Goal: Transaction & Acquisition: Subscribe to service/newsletter

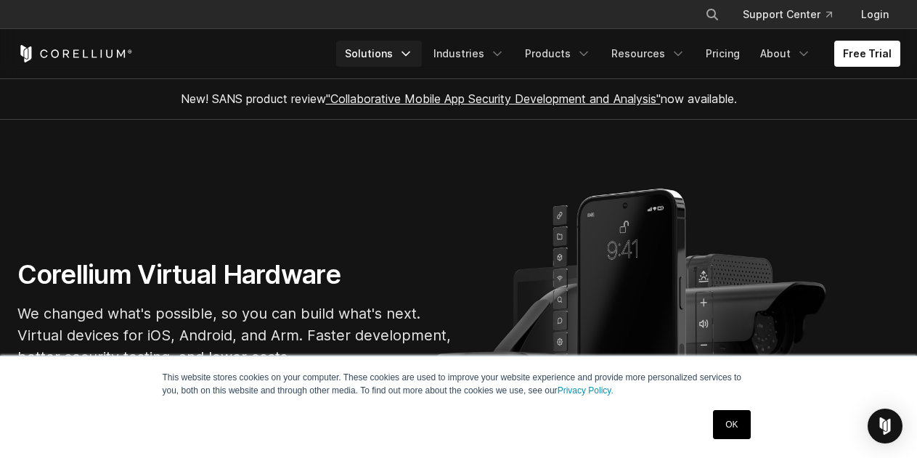
click at [413, 57] on icon "Navigation Menu" at bounding box center [406, 53] width 15 height 15
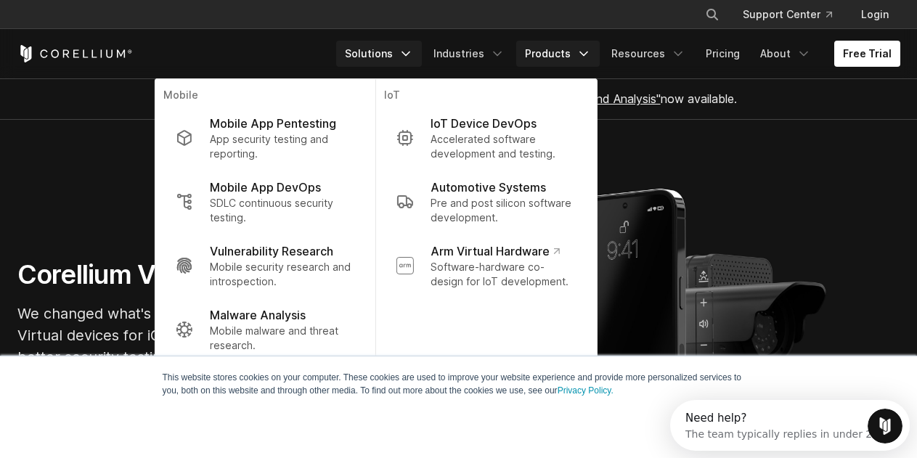
click at [591, 57] on icon "Navigation Menu" at bounding box center [583, 53] width 15 height 15
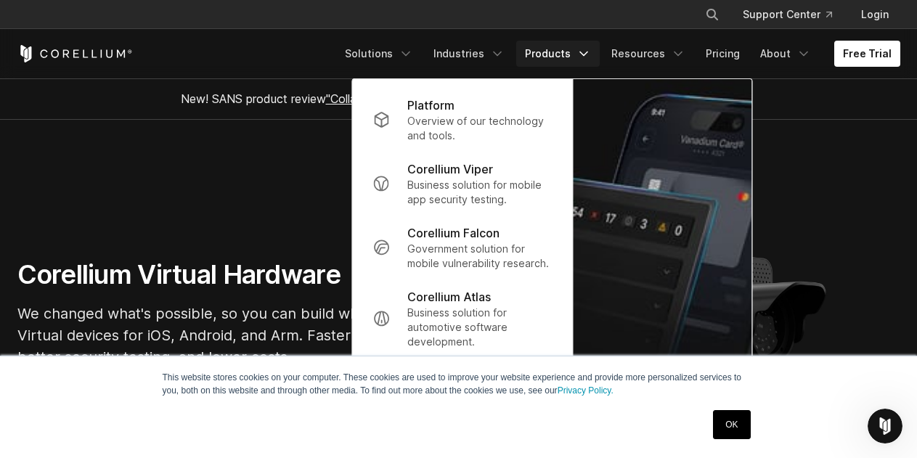
click at [591, 57] on icon "Navigation Menu" at bounding box center [583, 53] width 15 height 15
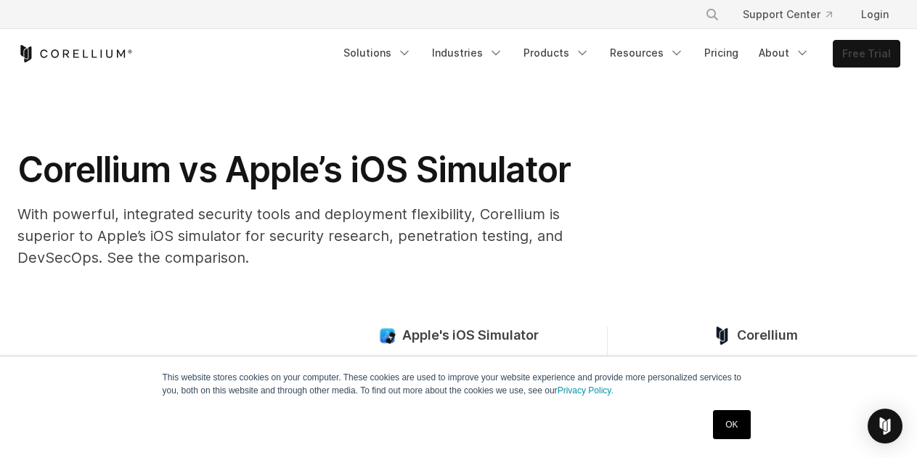
click at [857, 55] on link "Free Trial" at bounding box center [866, 54] width 66 height 26
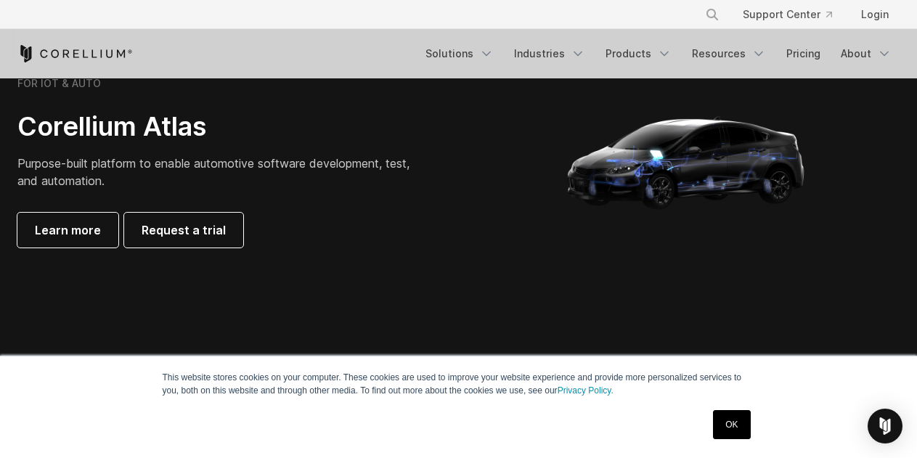
scroll to position [1424, 0]
